Goal: Find specific page/section: Find specific page/section

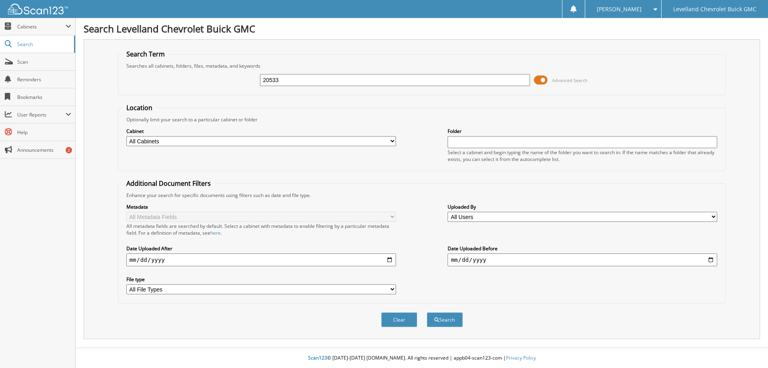
type input "20533"
click at [427, 312] on button "Search" at bounding box center [445, 319] width 36 height 15
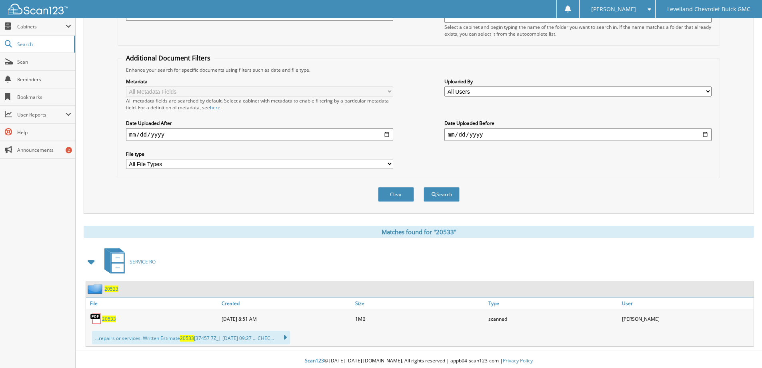
scroll to position [128, 0]
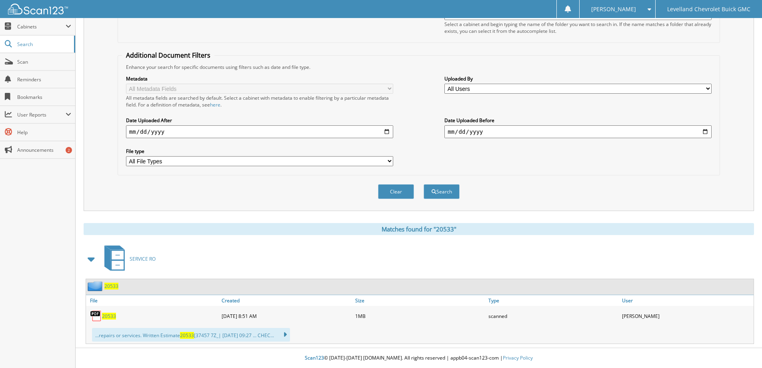
click at [109, 313] on span "20533" at bounding box center [109, 315] width 14 height 7
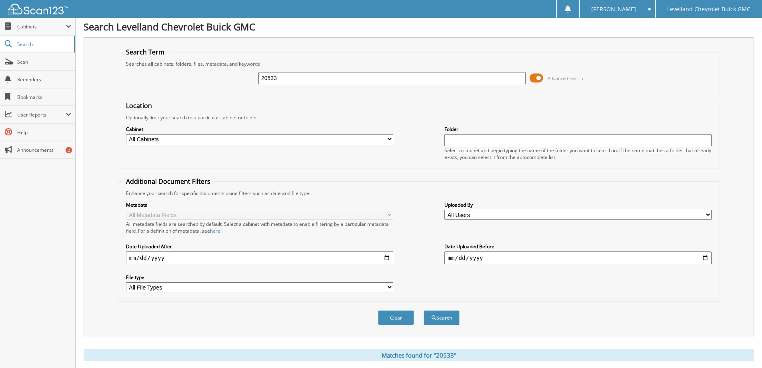
scroll to position [0, 0]
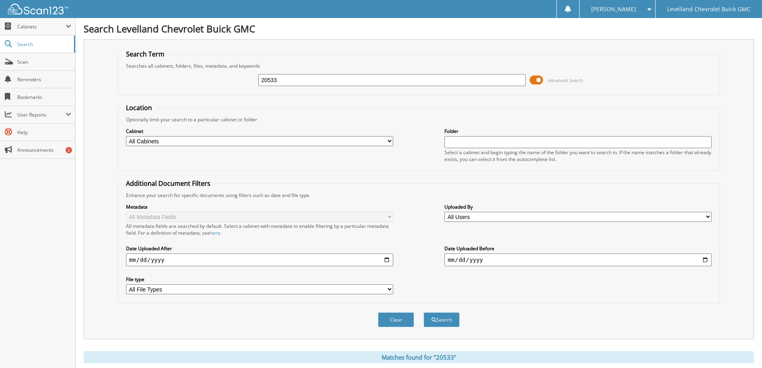
click at [304, 83] on input "20533" at bounding box center [391, 80] width 267 height 12
click at [59, 89] on body "Chris O. Settings Logout Levelland Chevrolet Buick GMC Close Cabinets My Compan…" at bounding box center [381, 248] width 762 height 496
type input "20533"
click at [424, 312] on button "Search" at bounding box center [442, 319] width 36 height 15
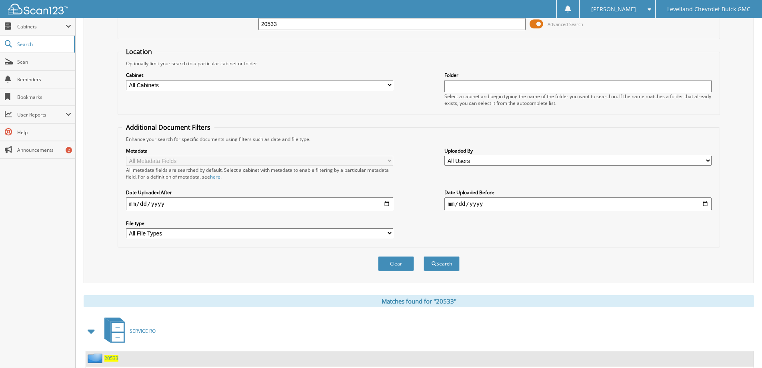
scroll to position [120, 0]
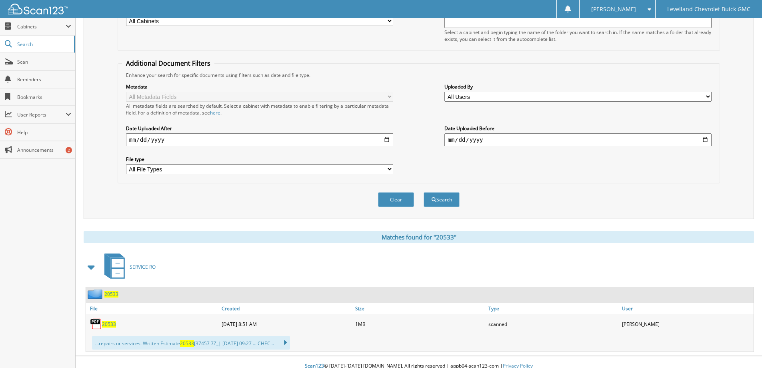
click at [108, 294] on span "20533" at bounding box center [111, 293] width 14 height 7
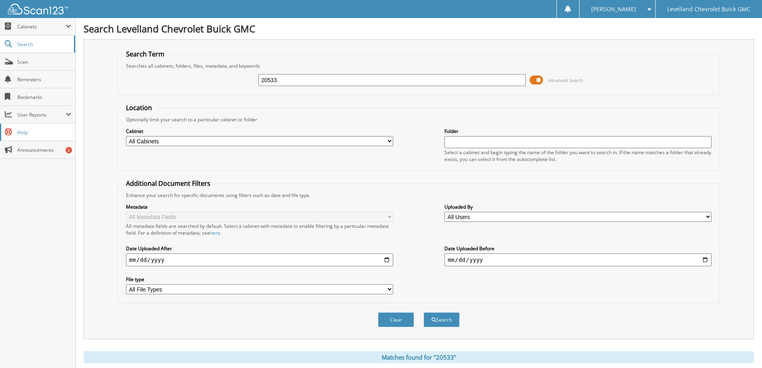
drag, startPoint x: 276, startPoint y: 83, endPoint x: 5, endPoint y: 125, distance: 274.0
click at [139, 102] on form "Search Term Searches all cabinets, folders, files, metadata, and keywords 20533…" at bounding box center [419, 193] width 603 height 286
type input "20370"
click at [424, 312] on button "Search" at bounding box center [442, 319] width 36 height 15
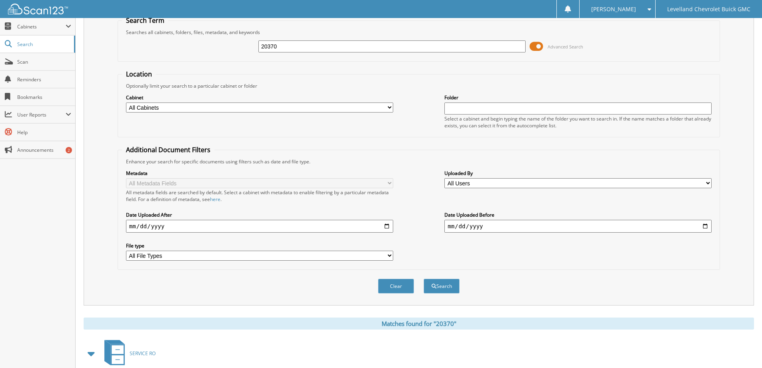
scroll to position [80, 0]
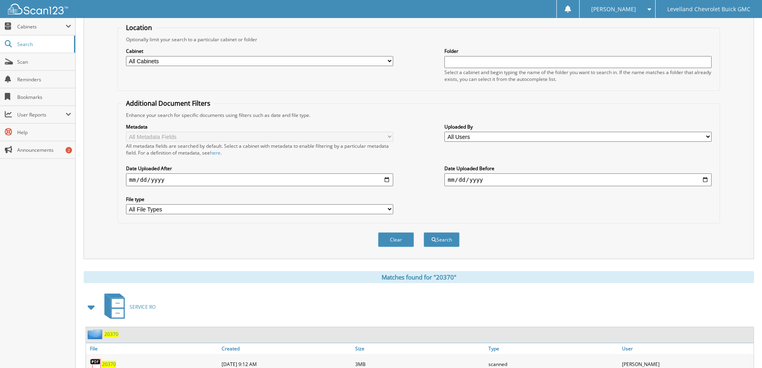
click at [114, 334] on span "20370" at bounding box center [111, 333] width 14 height 7
